Goal: Information Seeking & Learning: Learn about a topic

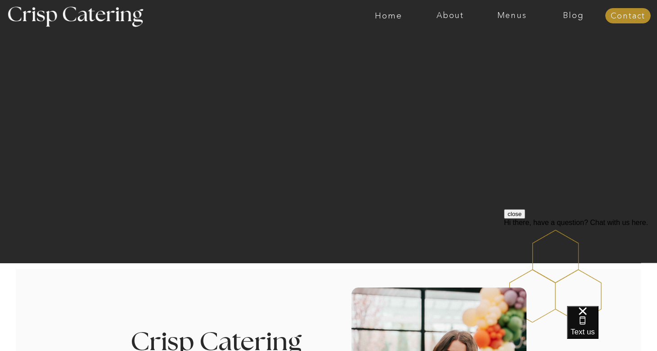
scroll to position [14, 0]
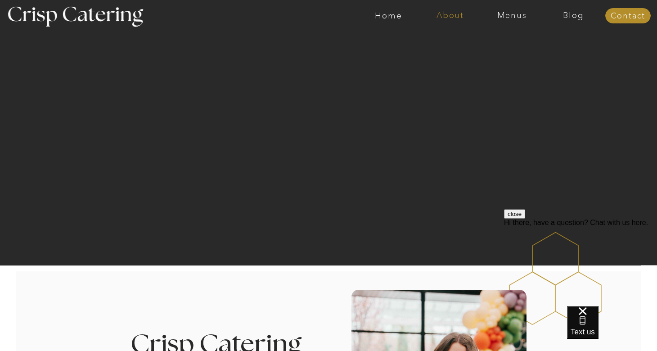
click at [442, 14] on nav "About" at bounding box center [450, 15] width 62 height 9
click at [449, 40] on nav "About Crisp" at bounding box center [453, 41] width 52 height 9
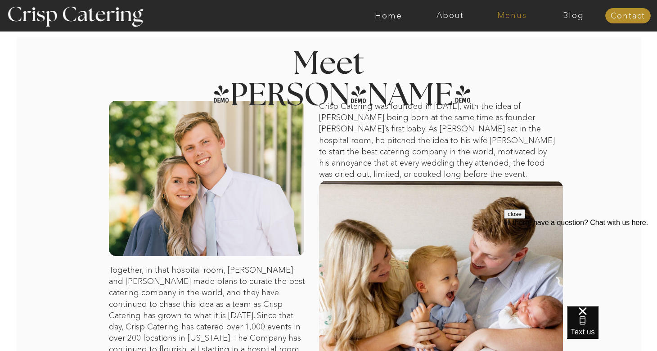
click at [514, 15] on nav "Menus" at bounding box center [512, 15] width 62 height 9
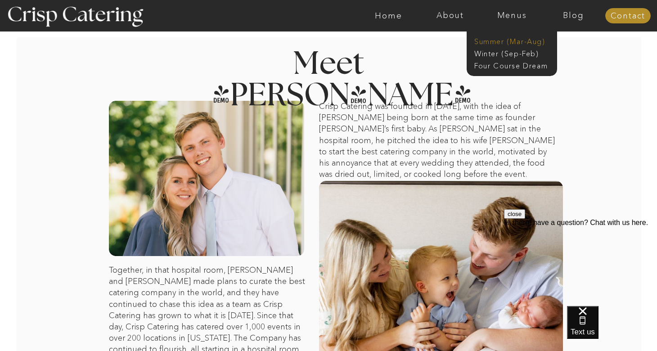
click at [502, 41] on nav "Summer (Mar-Aug)" at bounding box center [514, 40] width 81 height 9
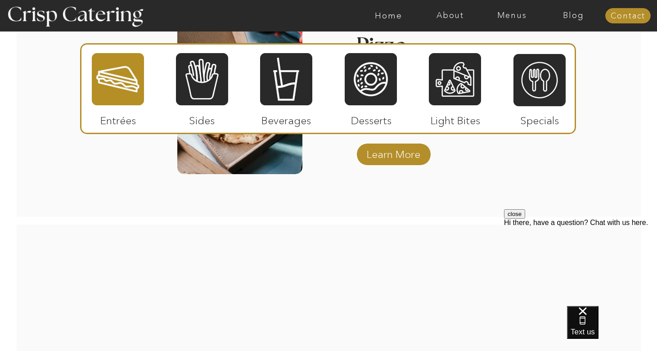
scroll to position [1334, 0]
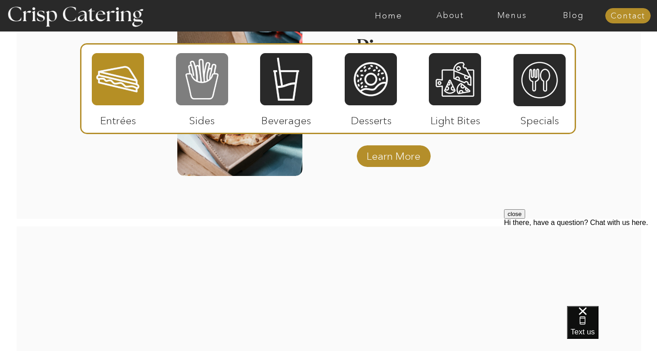
click at [207, 81] on div at bounding box center [202, 79] width 52 height 54
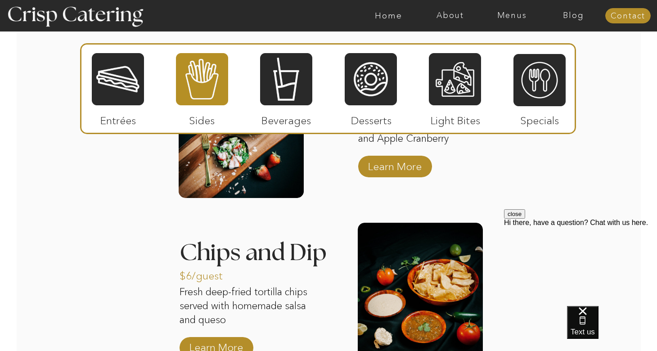
scroll to position [1145, 0]
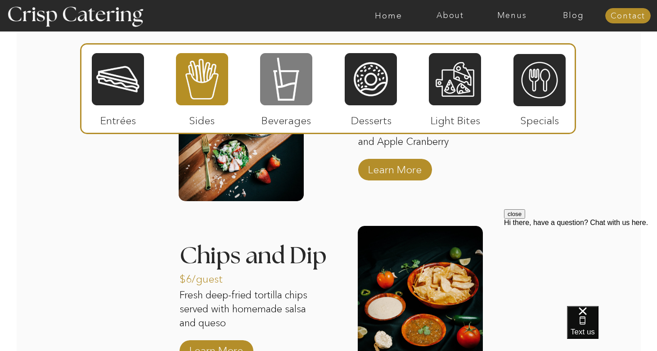
click at [289, 88] on div at bounding box center [286, 79] width 52 height 54
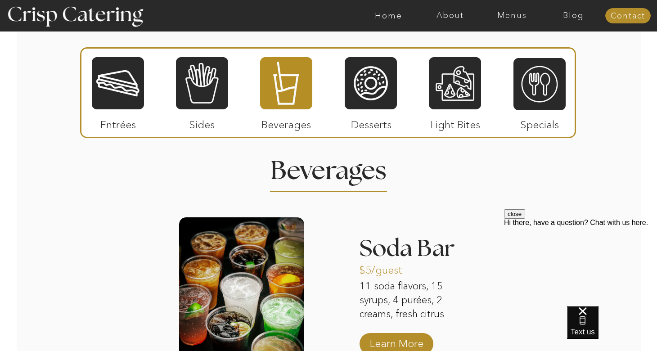
scroll to position [799, 0]
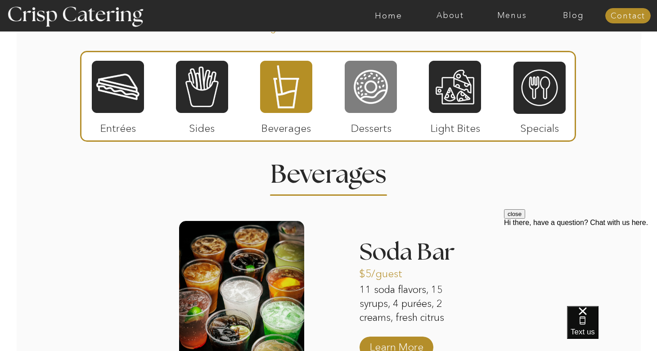
click at [371, 91] on div at bounding box center [371, 87] width 52 height 54
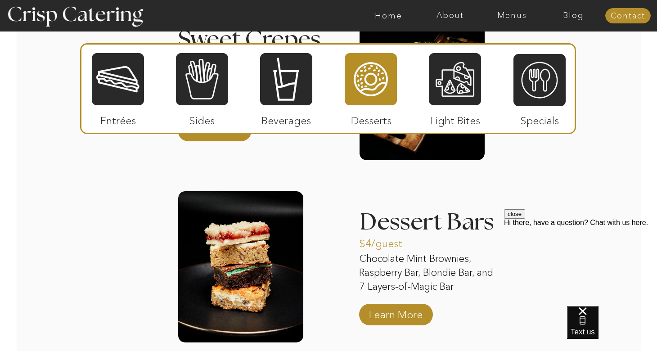
scroll to position [1182, 0]
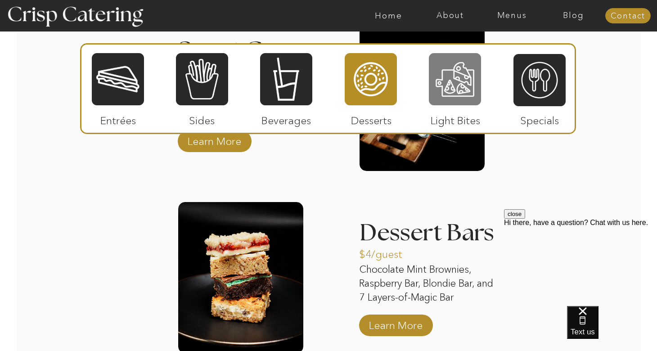
click at [458, 81] on div at bounding box center [455, 79] width 52 height 54
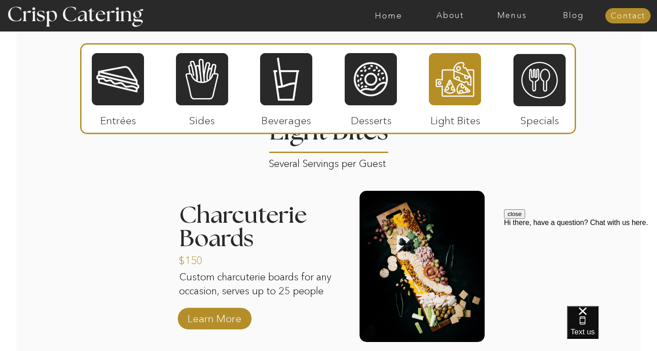
scroll to position [848, 0]
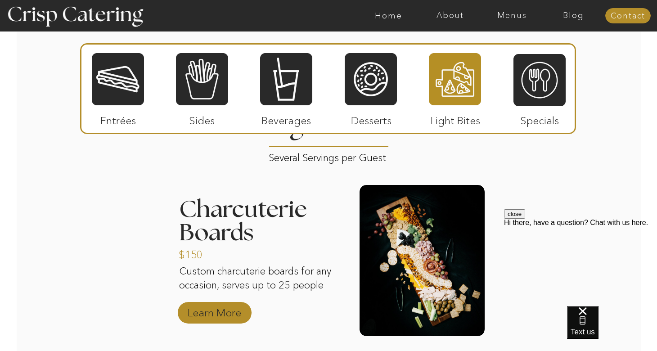
click at [214, 310] on p "Learn More" at bounding box center [214, 310] width 60 height 26
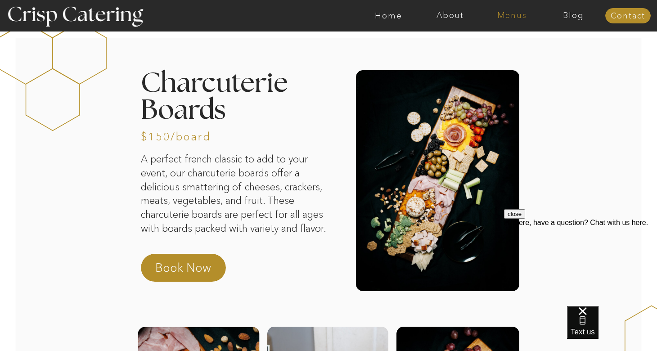
click at [511, 15] on nav "Menus" at bounding box center [512, 15] width 62 height 9
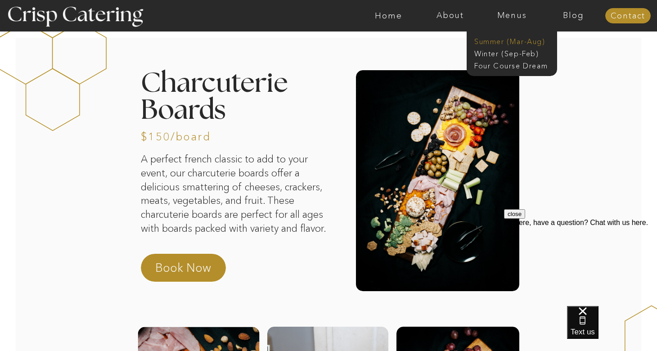
click at [495, 39] on nav "Summer (Mar-Aug)" at bounding box center [514, 40] width 81 height 9
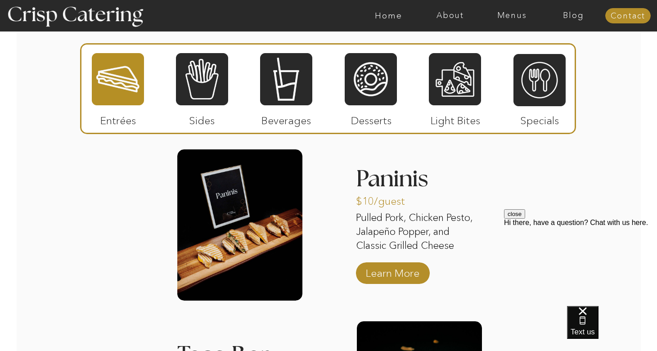
scroll to position [867, 0]
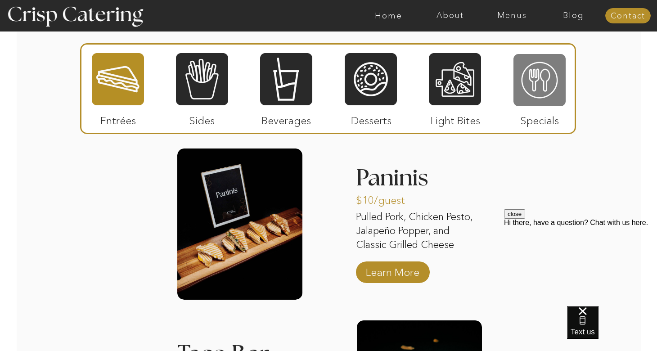
click at [545, 69] on div at bounding box center [539, 80] width 52 height 54
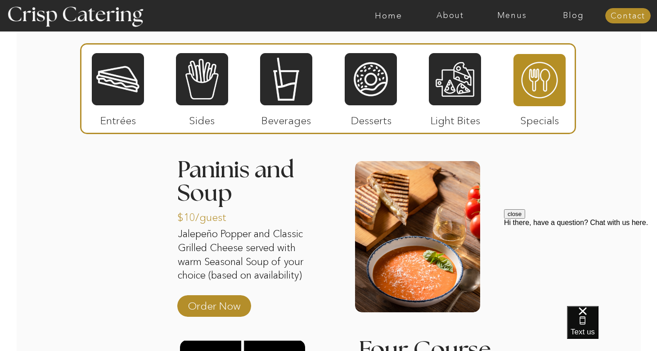
scroll to position [878, 0]
